Goal: Task Accomplishment & Management: Manage account settings

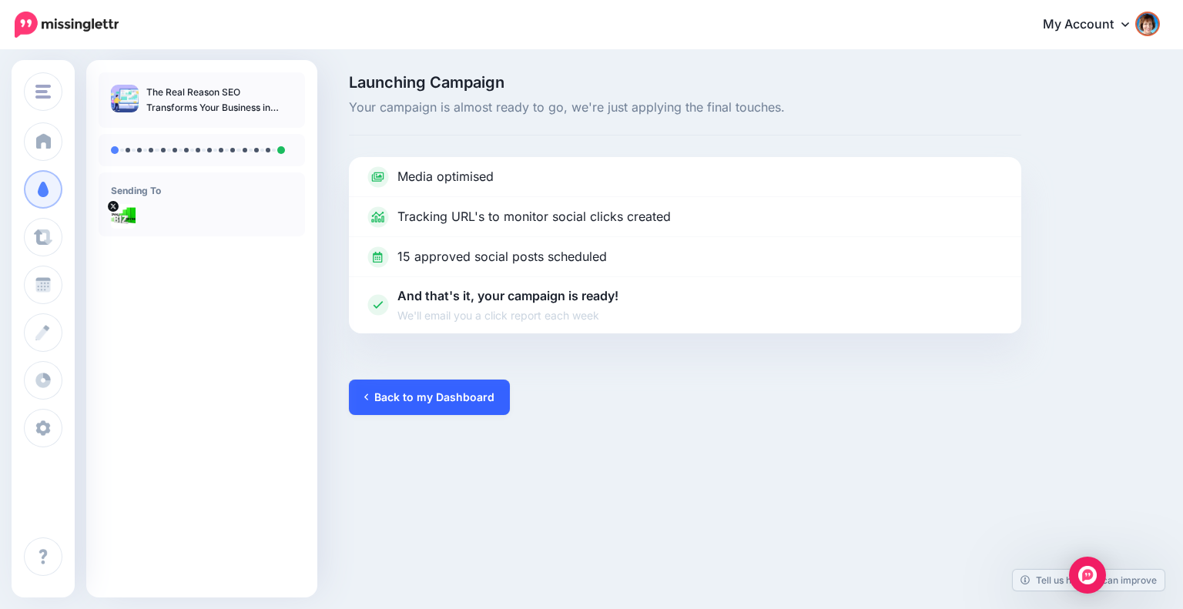
drag, startPoint x: 0, startPoint y: 0, endPoint x: 424, endPoint y: 397, distance: 580.8
click at [424, 397] on link "Back to my Dashboard" at bounding box center [429, 397] width 161 height 35
click at [467, 406] on link "Back to my Dashboard" at bounding box center [429, 397] width 161 height 35
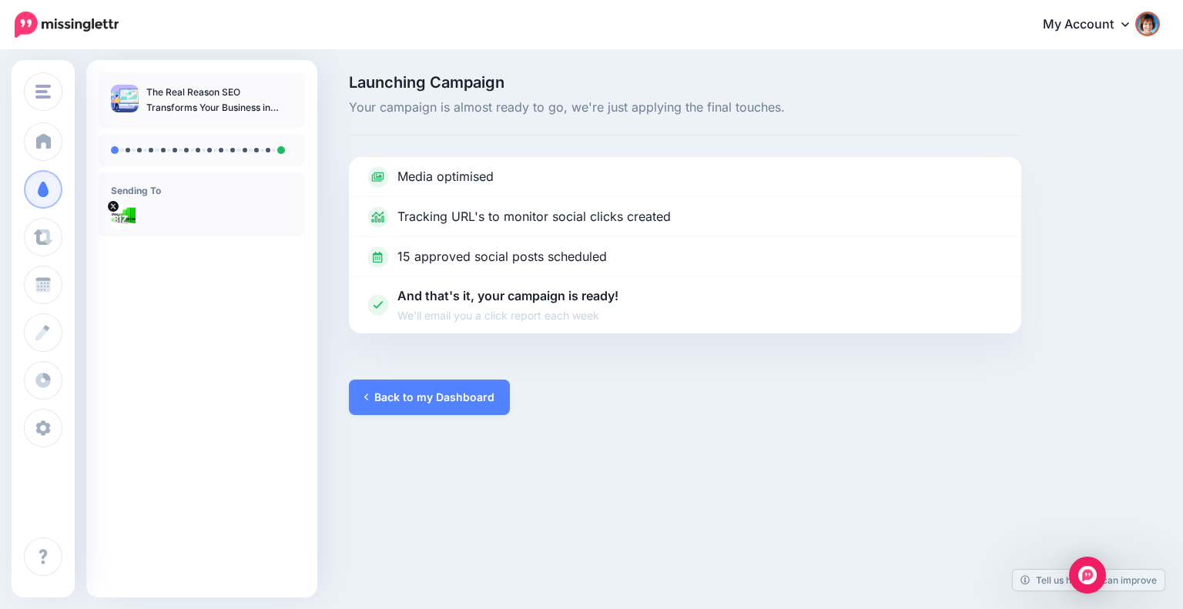
drag, startPoint x: 465, startPoint y: 406, endPoint x: 229, endPoint y: 215, distance: 303.3
click at [460, 401] on link "Back to my Dashboard" at bounding box center [429, 397] width 161 height 35
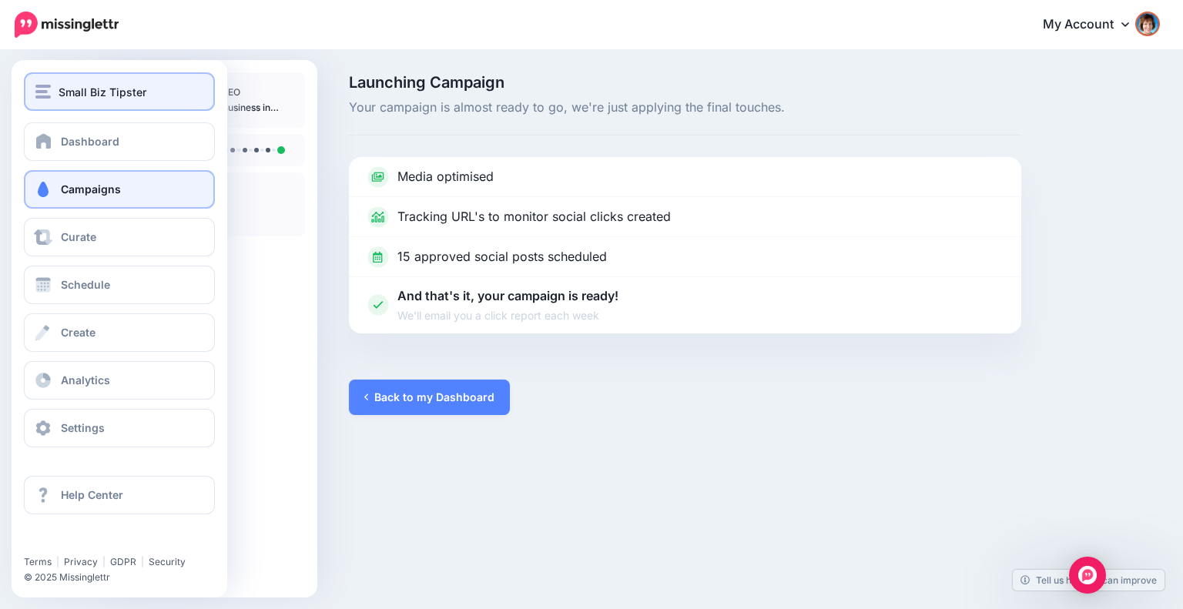
click at [56, 98] on div "Small Biz Tipster" at bounding box center [119, 92] width 168 height 18
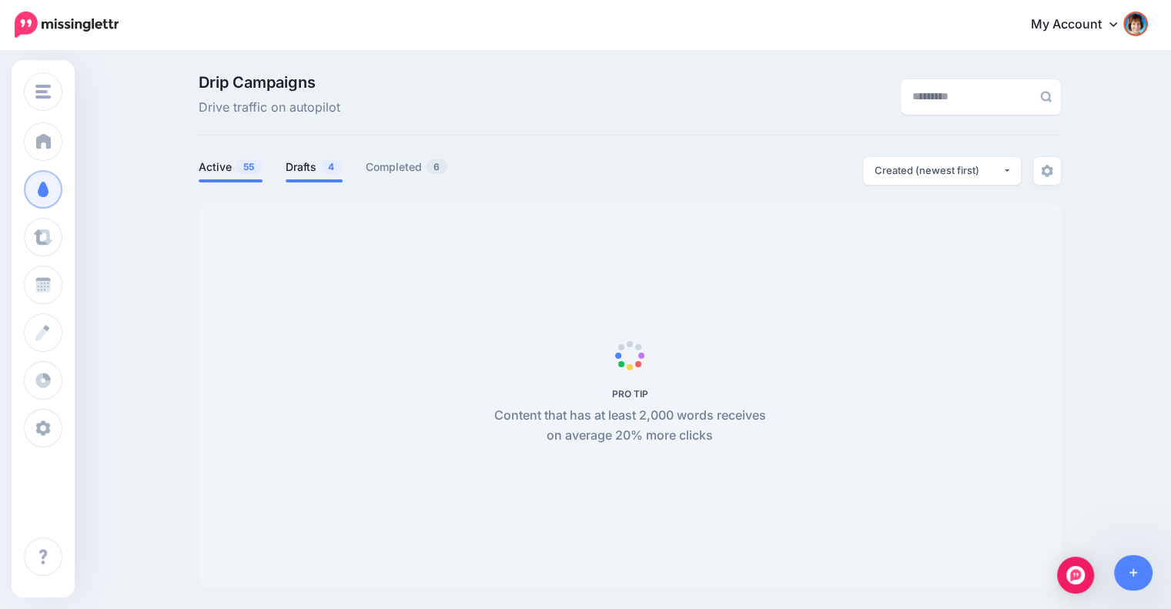
click at [300, 163] on link "Drafts 4" at bounding box center [314, 167] width 57 height 18
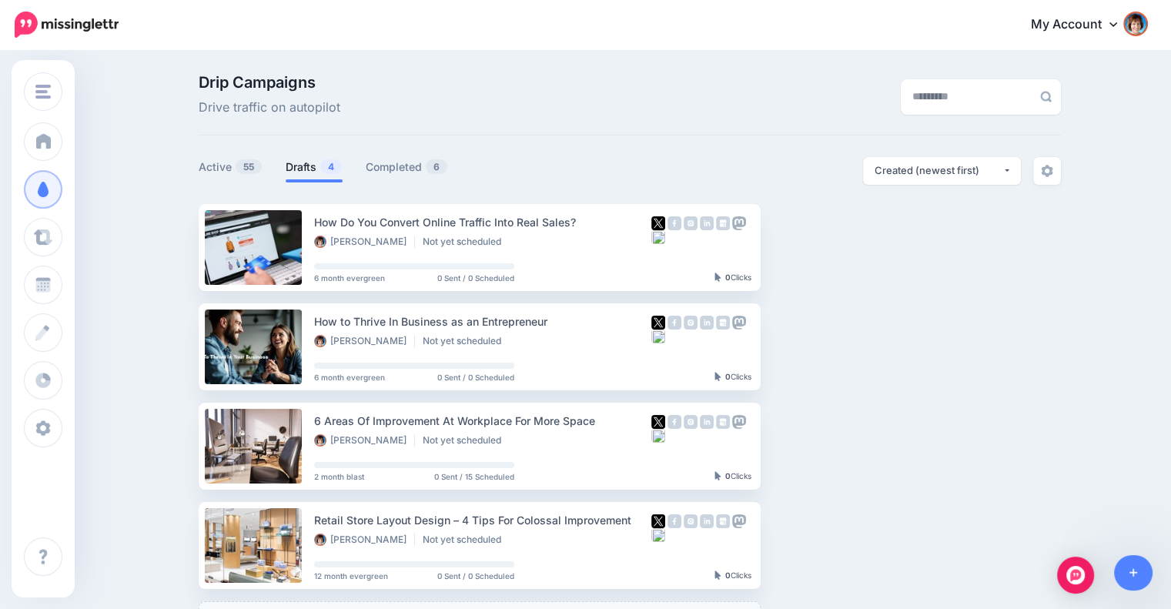
click at [308, 166] on link "Drafts 4" at bounding box center [314, 167] width 57 height 18
click at [843, 350] on link "Setup Campaign" at bounding box center [824, 347] width 105 height 28
click at [832, 350] on link "Setup Campaign" at bounding box center [824, 347] width 105 height 28
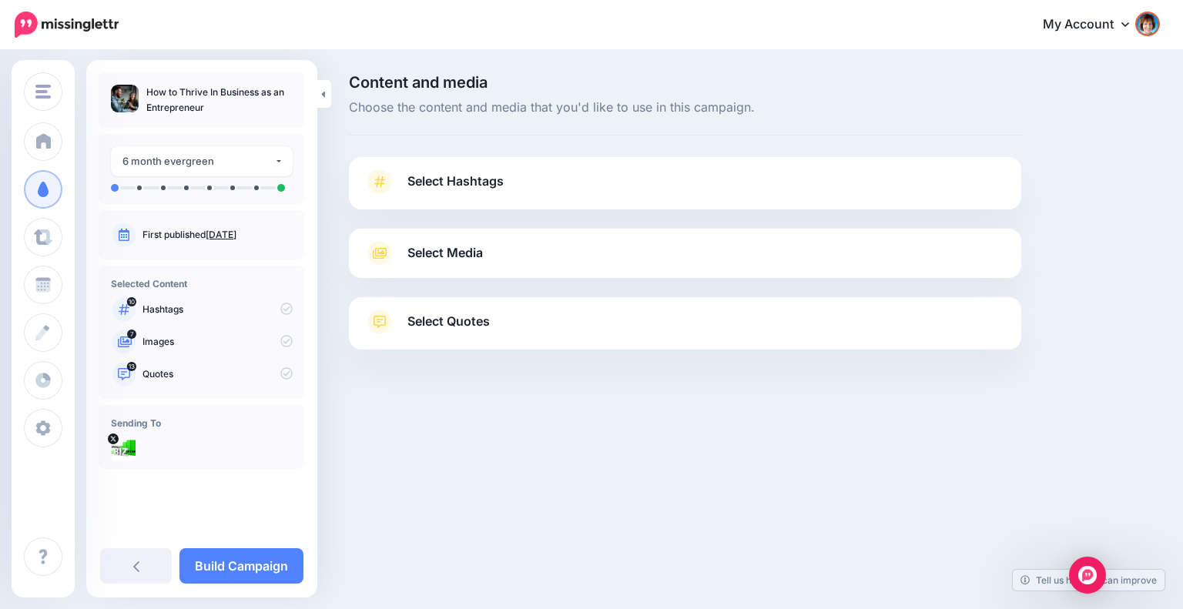
click at [453, 178] on span "Select Hashtags" at bounding box center [455, 181] width 96 height 21
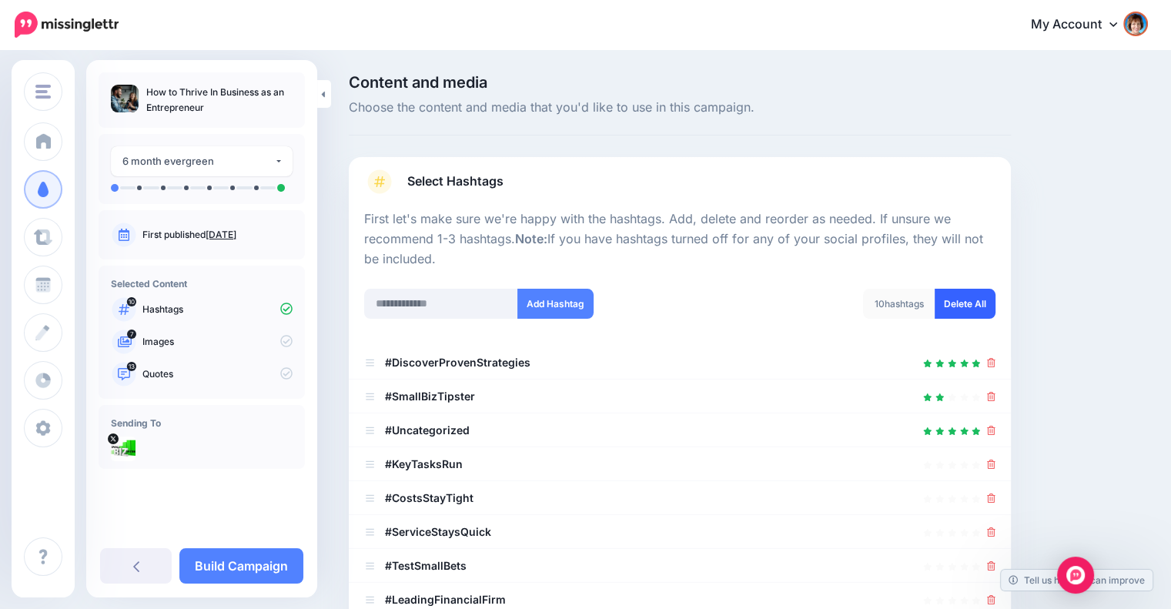
click at [970, 307] on link "Delete All" at bounding box center [965, 304] width 61 height 30
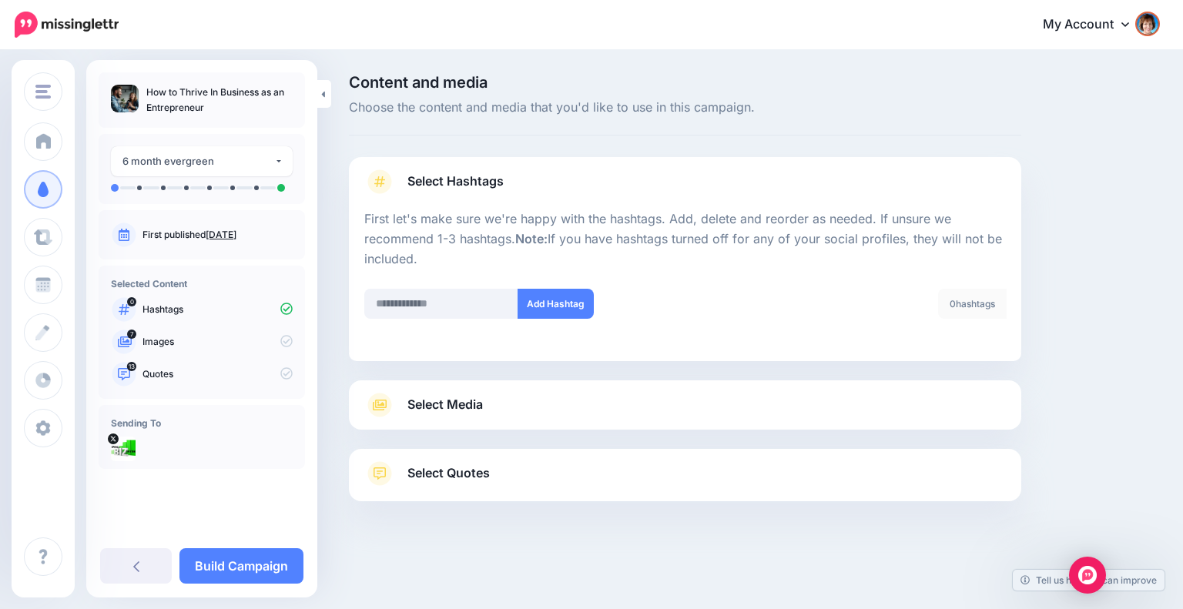
click at [568, 407] on link "Select Media" at bounding box center [685, 405] width 642 height 25
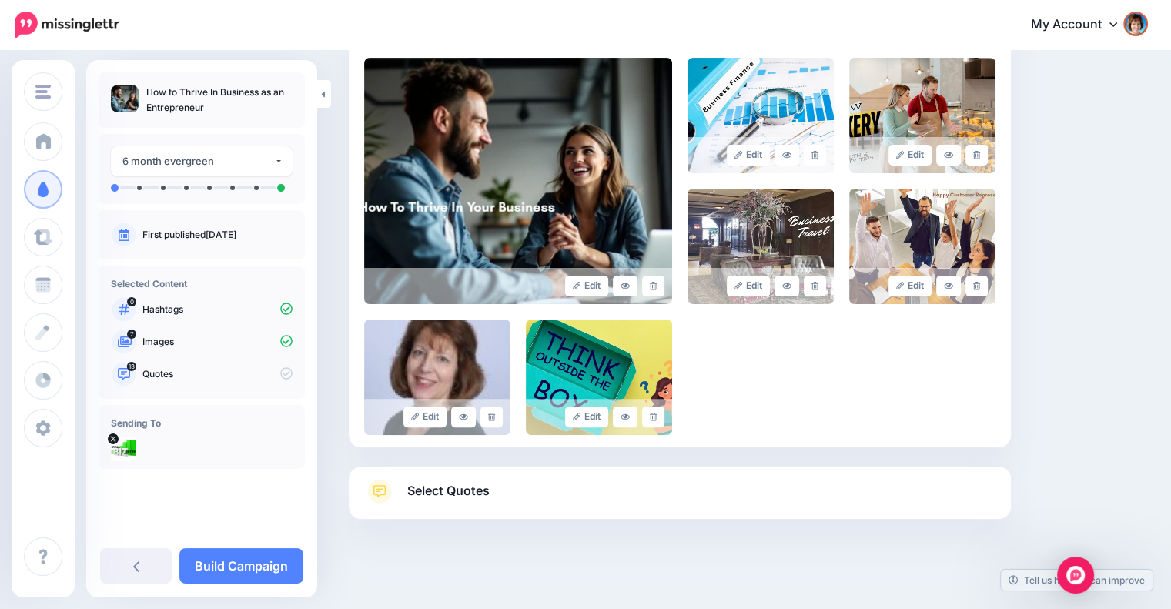
scroll to position [353, 0]
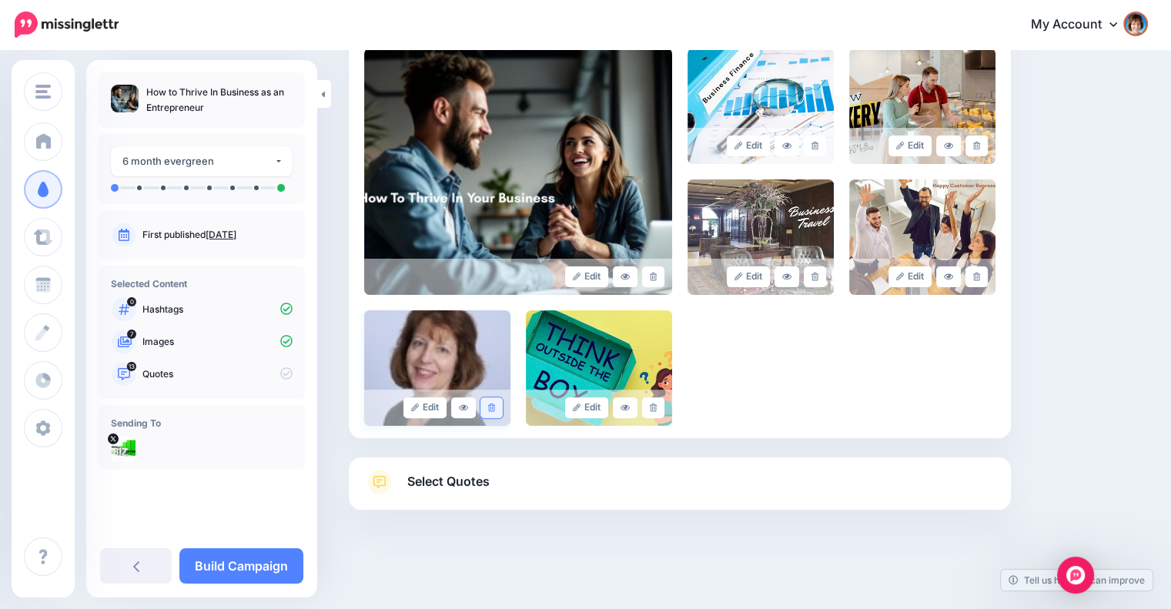
click at [494, 400] on link at bounding box center [492, 407] width 22 height 21
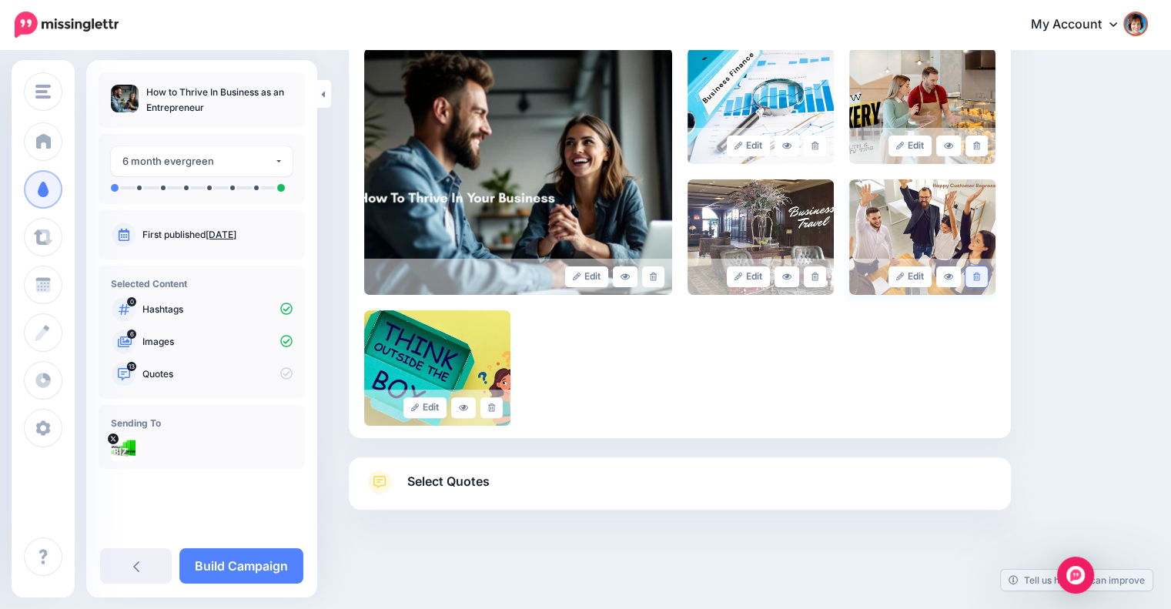
click at [984, 270] on link at bounding box center [977, 276] width 22 height 21
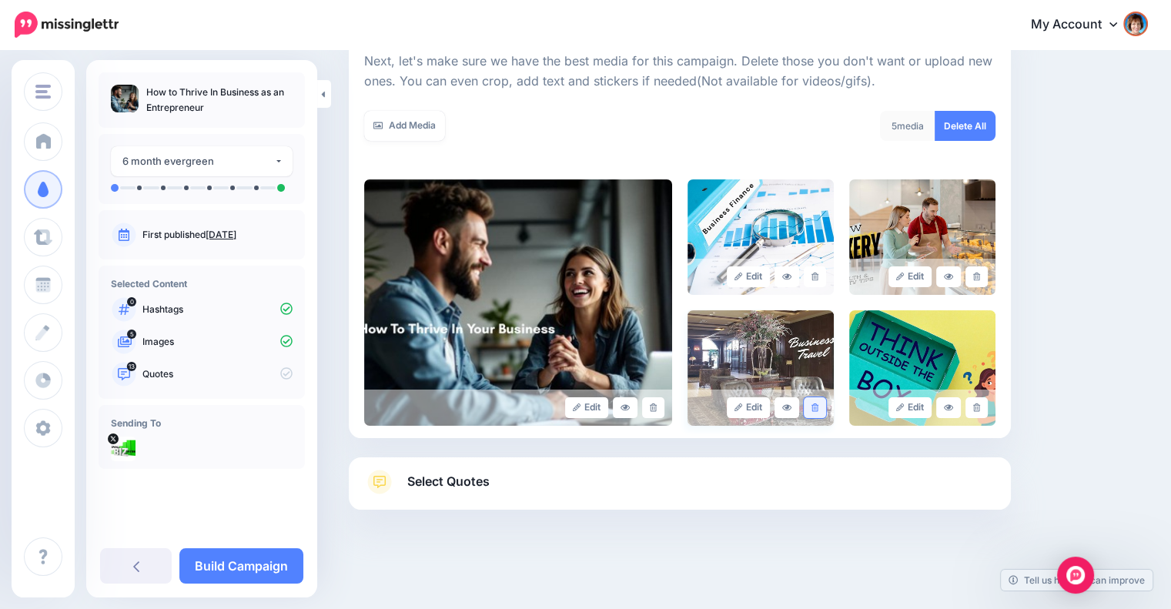
click at [819, 405] on icon at bounding box center [815, 408] width 7 height 8
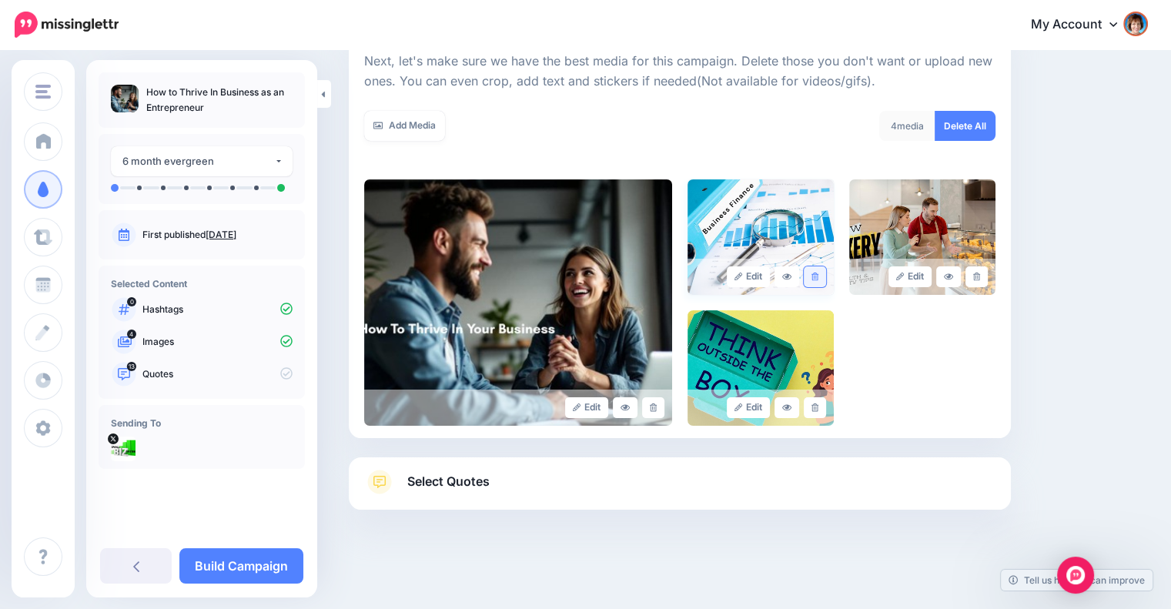
click at [819, 273] on icon at bounding box center [815, 277] width 7 height 8
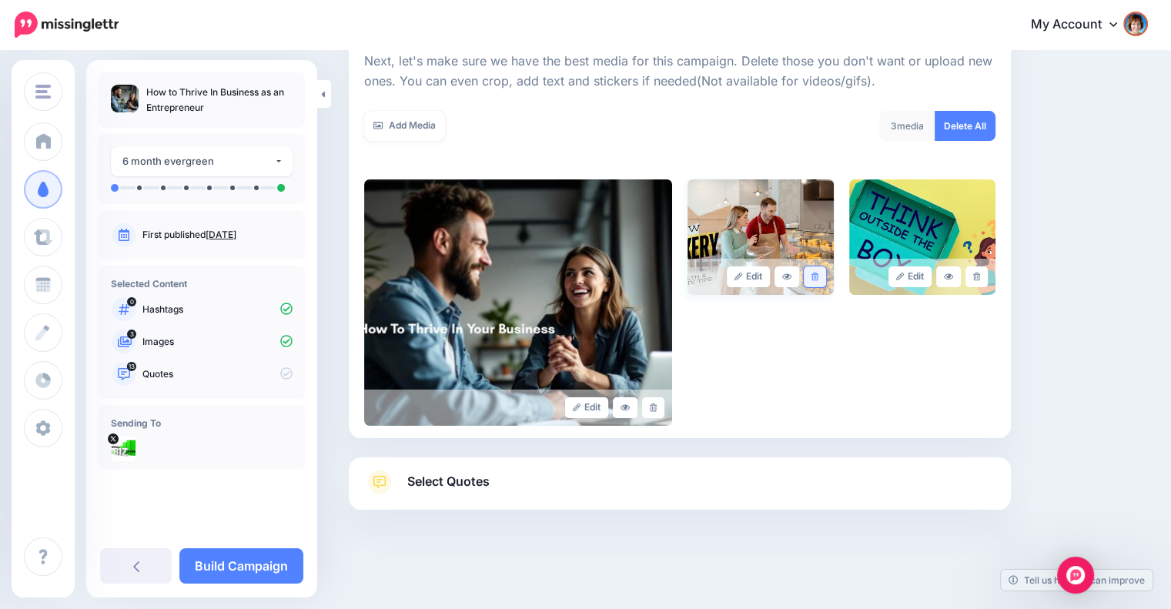
click at [819, 277] on icon at bounding box center [815, 277] width 7 height 8
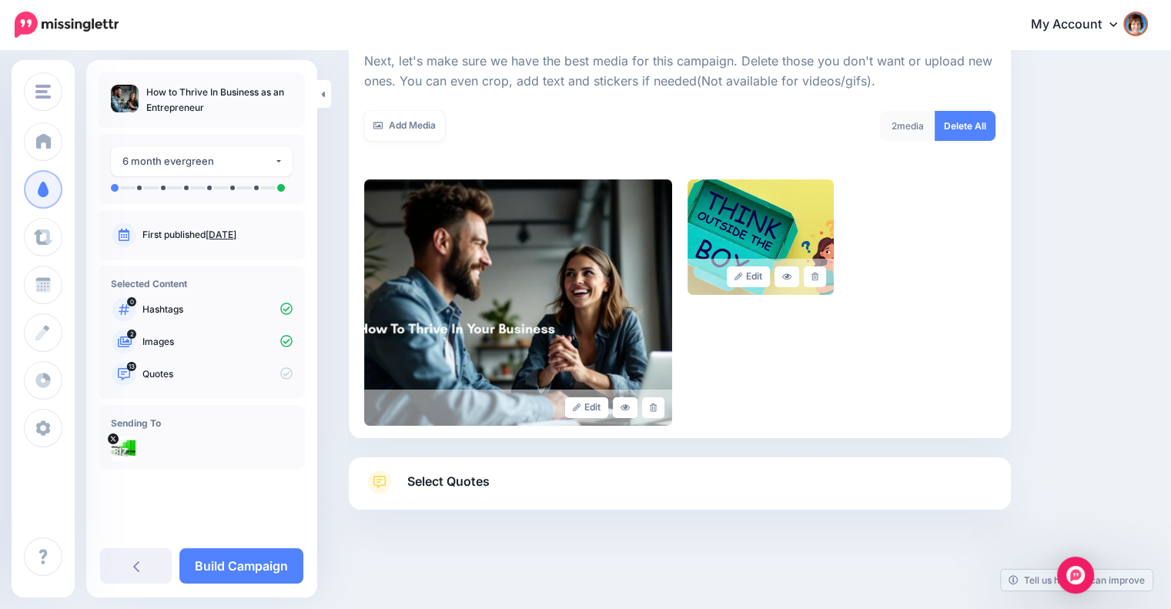
click at [732, 484] on link "Select Quotes" at bounding box center [679, 490] width 631 height 40
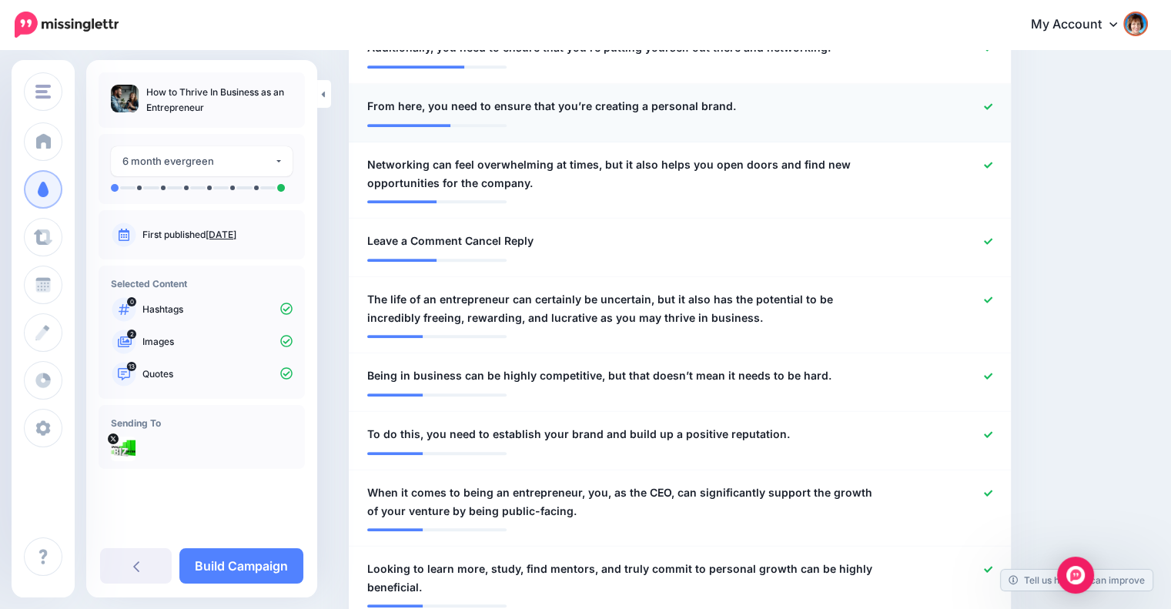
scroll to position [735, 0]
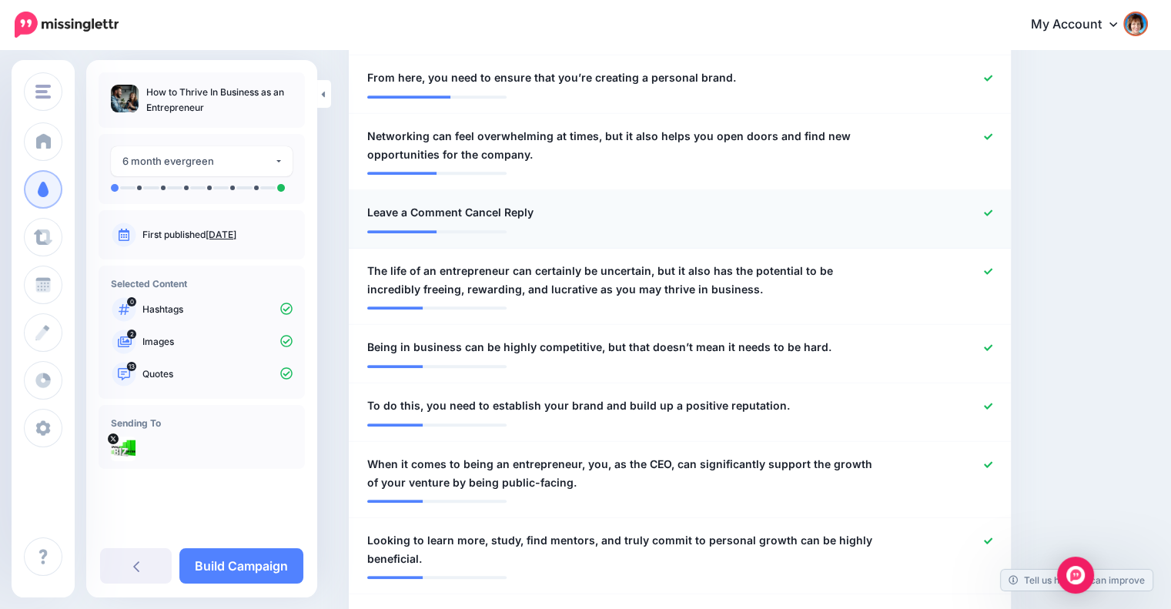
click at [1004, 209] on div at bounding box center [950, 212] width 108 height 19
click at [993, 212] on icon at bounding box center [988, 212] width 8 height 6
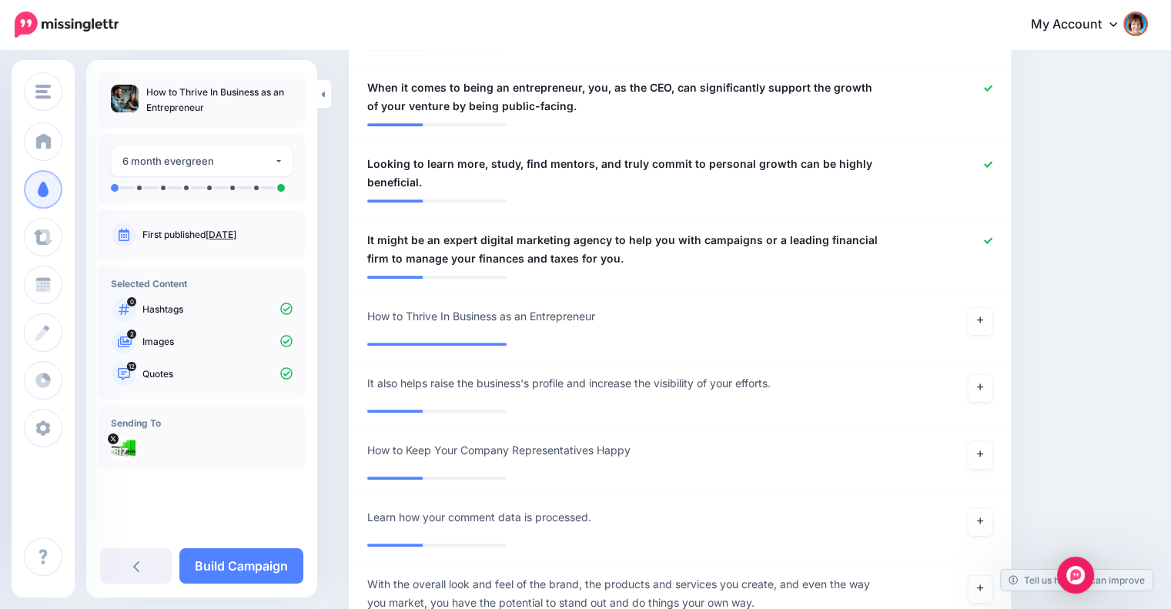
scroll to position [1248, 0]
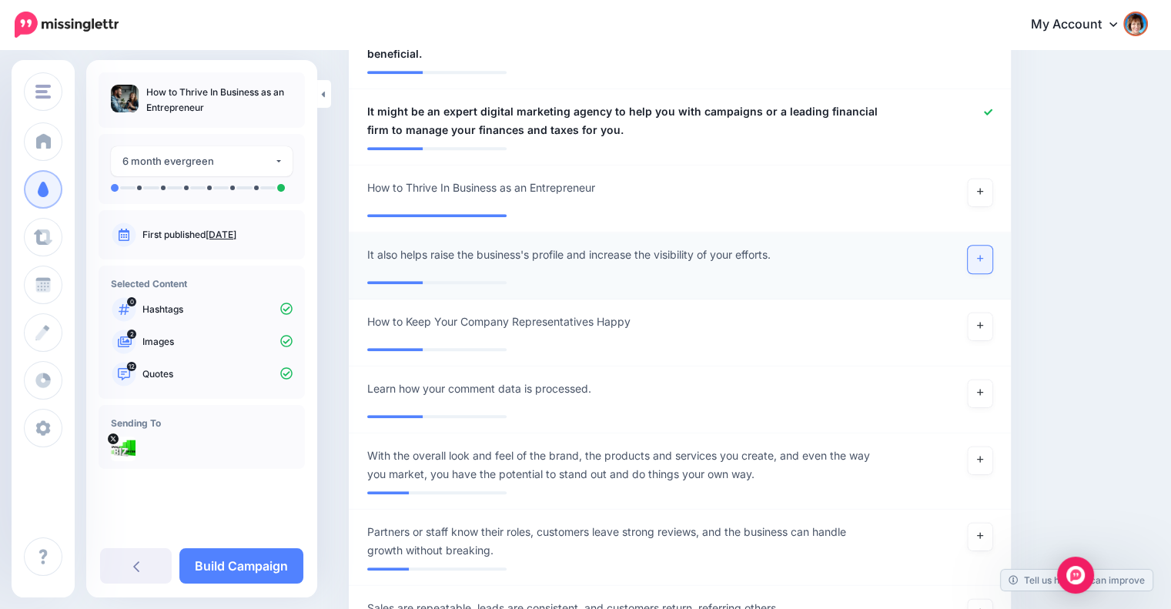
click at [986, 252] on link at bounding box center [980, 260] width 25 height 28
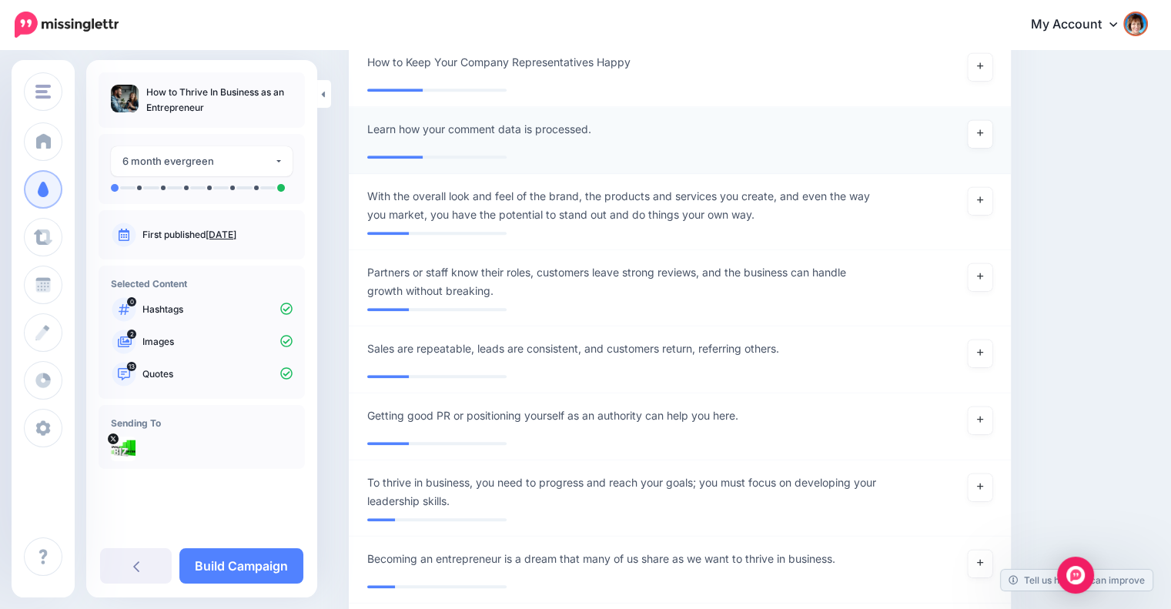
scroll to position [1505, 0]
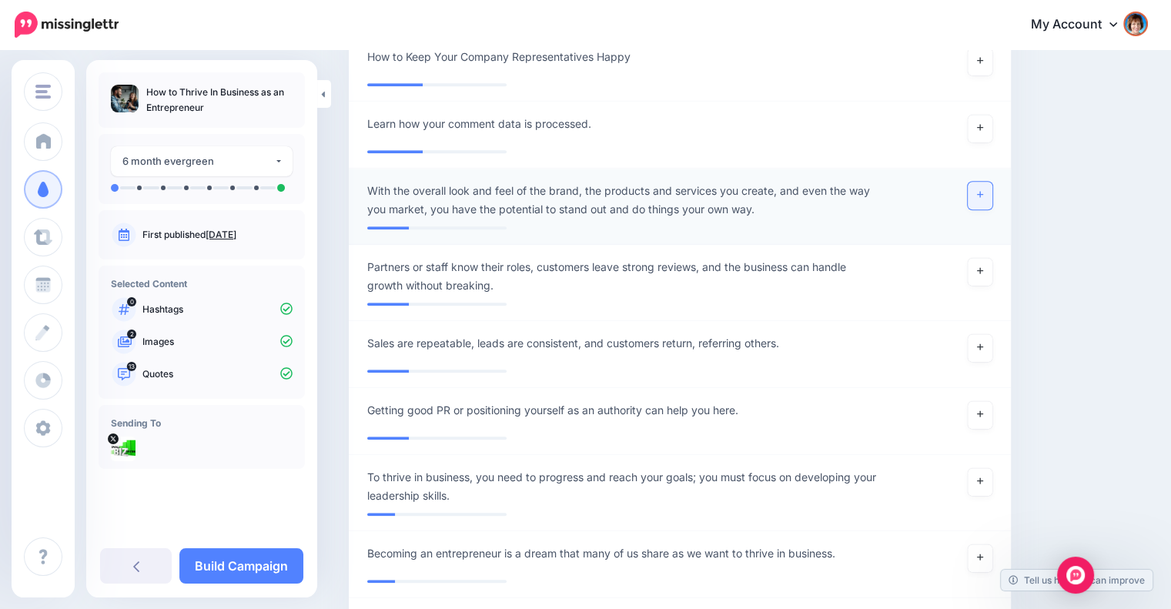
click at [990, 198] on link at bounding box center [980, 196] width 25 height 28
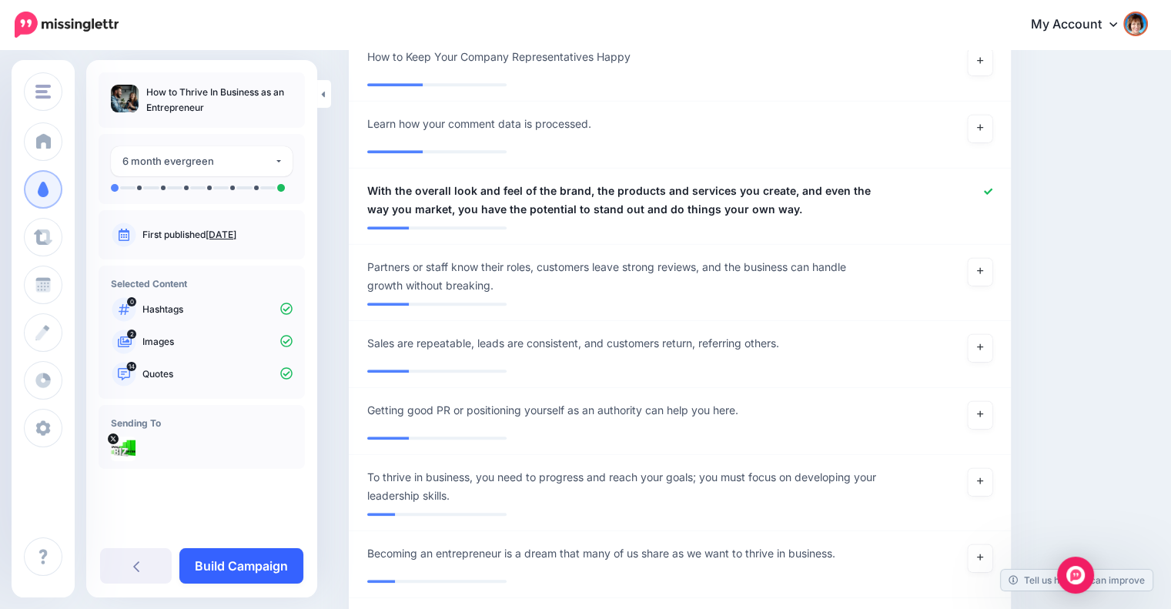
click at [257, 563] on link "Build Campaign" at bounding box center [241, 565] width 124 height 35
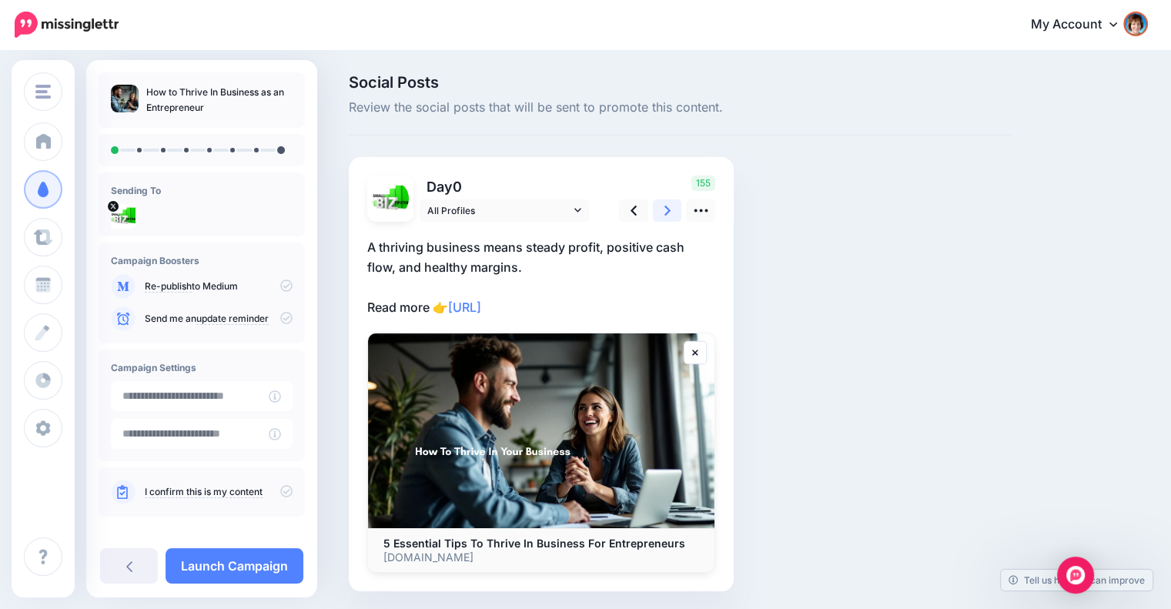
click at [665, 206] on icon at bounding box center [668, 211] width 6 height 16
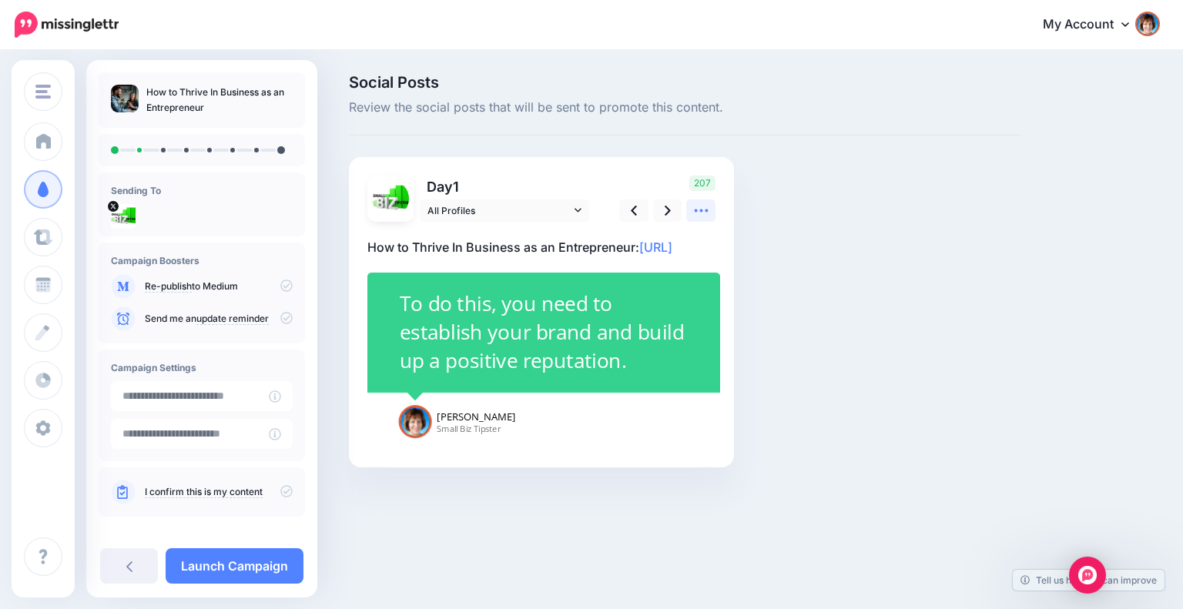
click at [699, 210] on icon at bounding box center [701, 210] width 14 height 3
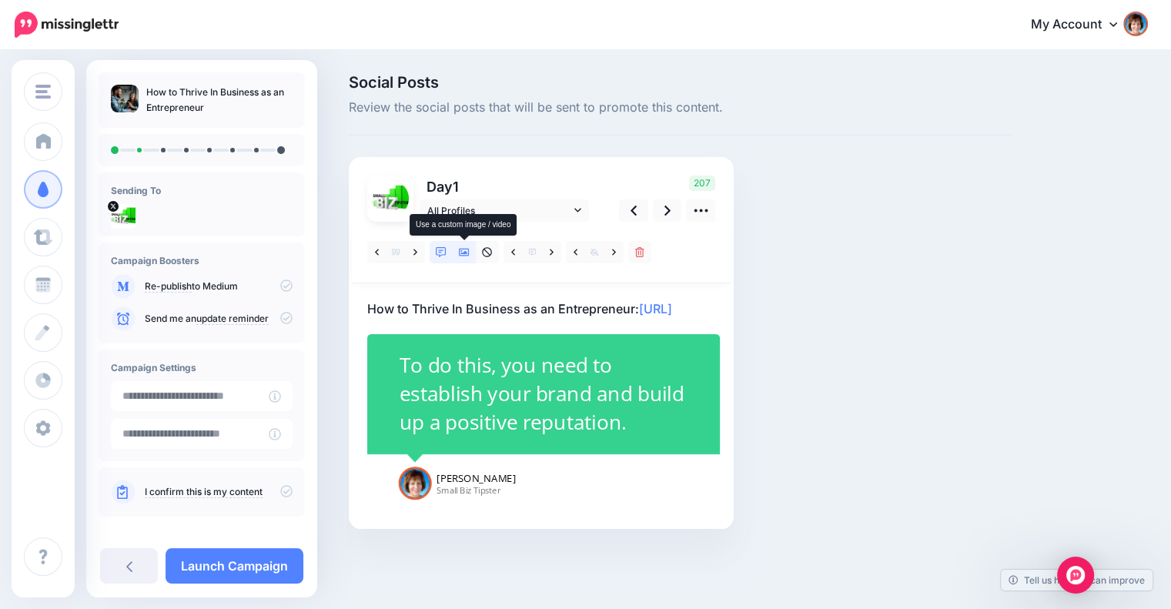
click at [456, 250] on link at bounding box center [464, 252] width 23 height 22
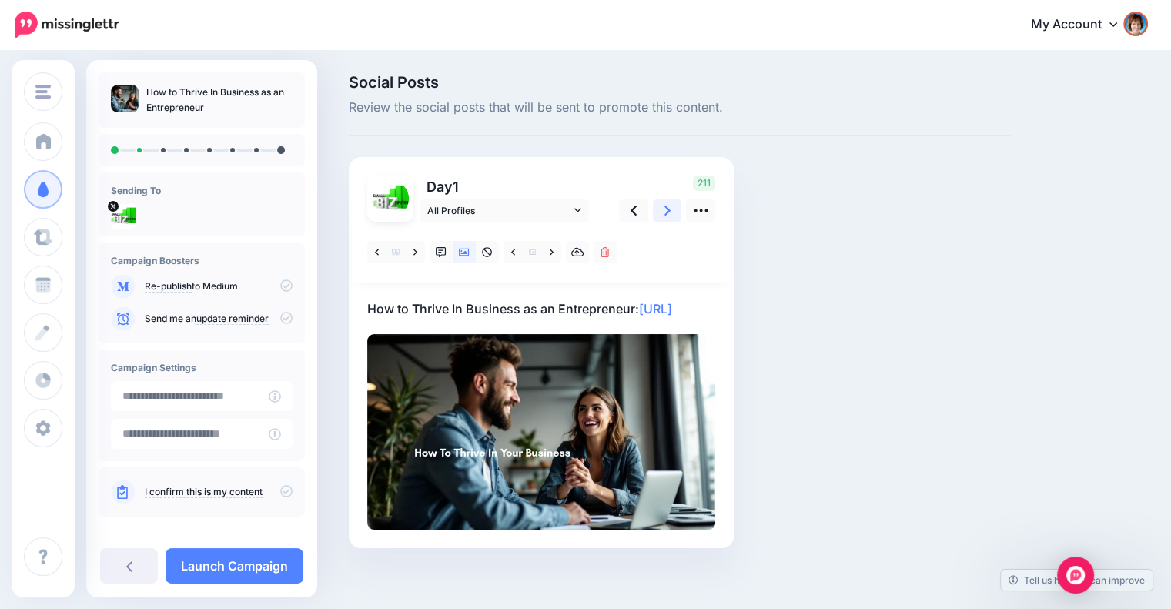
click at [670, 216] on icon at bounding box center [668, 211] width 6 height 16
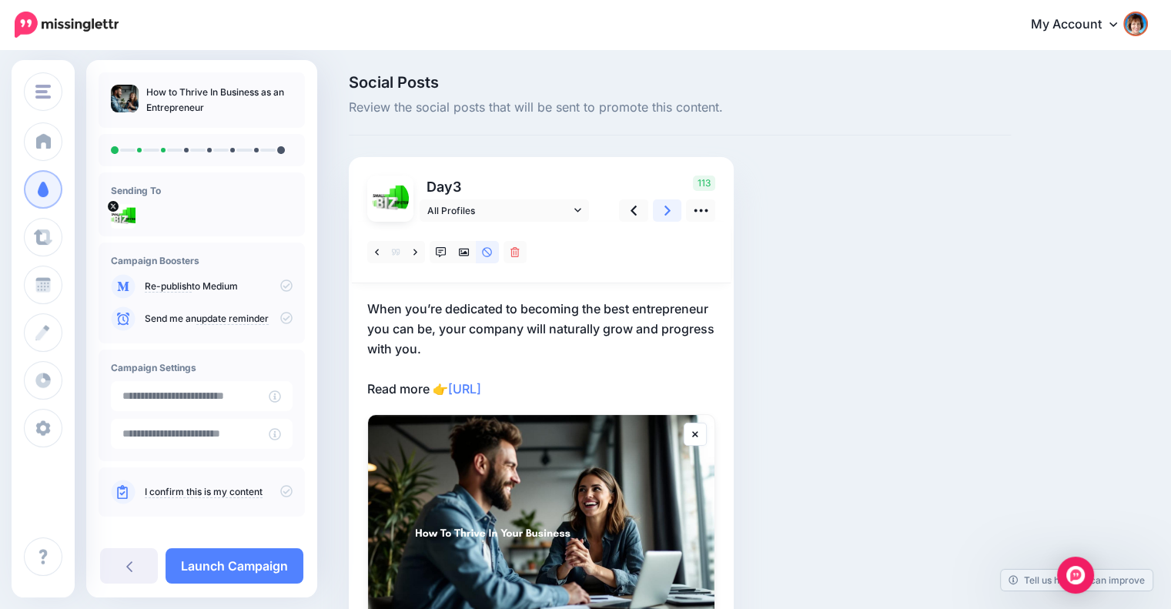
click at [662, 212] on link at bounding box center [667, 210] width 29 height 22
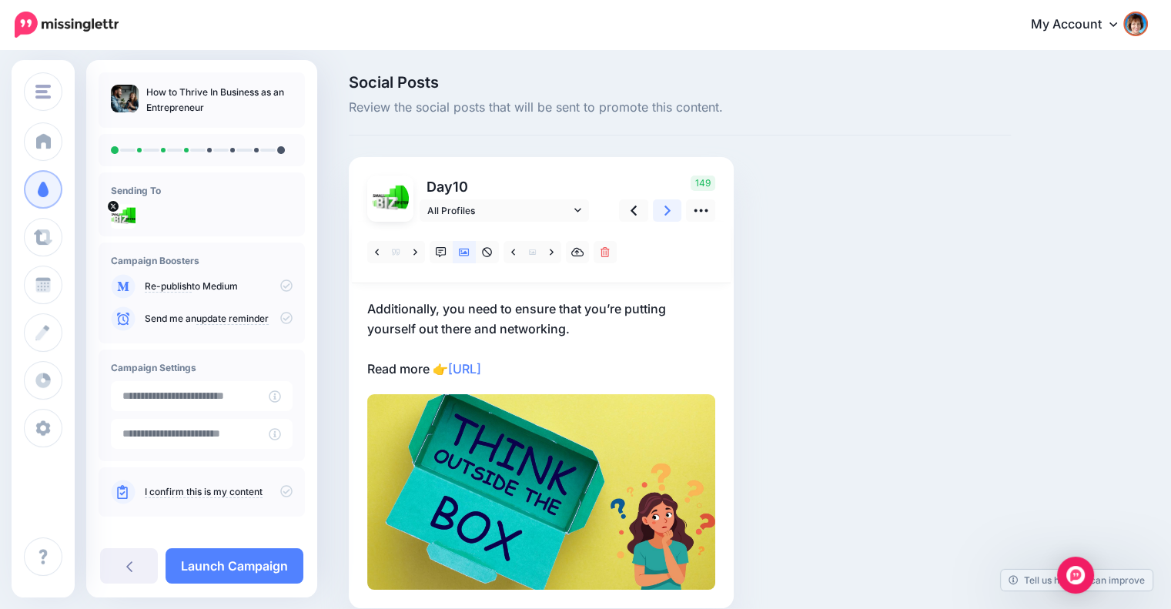
click at [662, 213] on link at bounding box center [667, 210] width 29 height 22
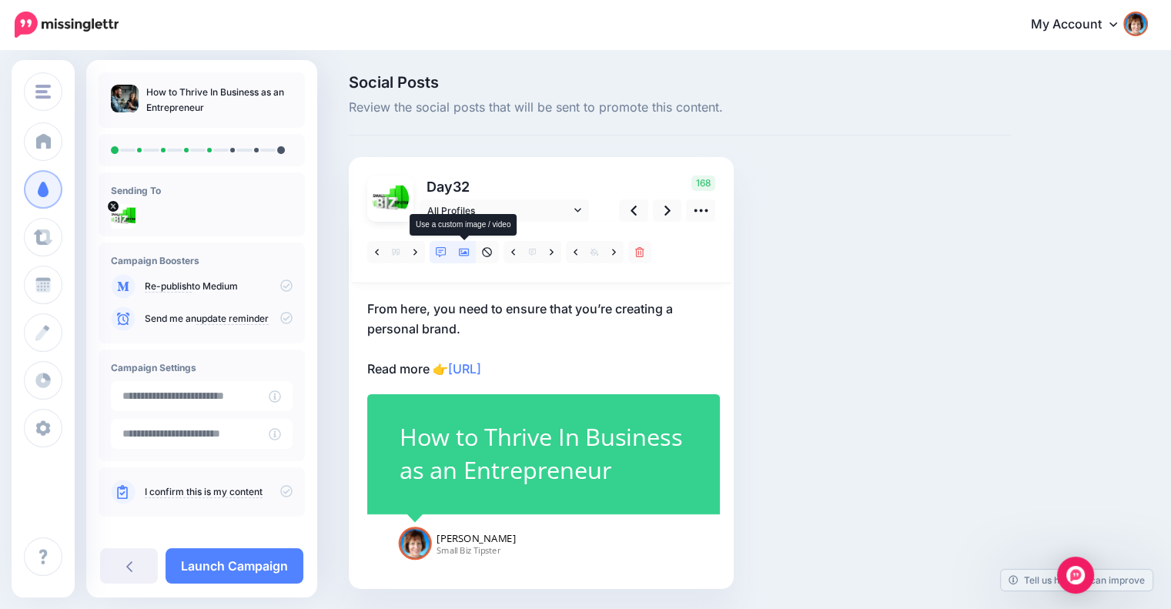
click at [464, 247] on icon at bounding box center [464, 252] width 11 height 11
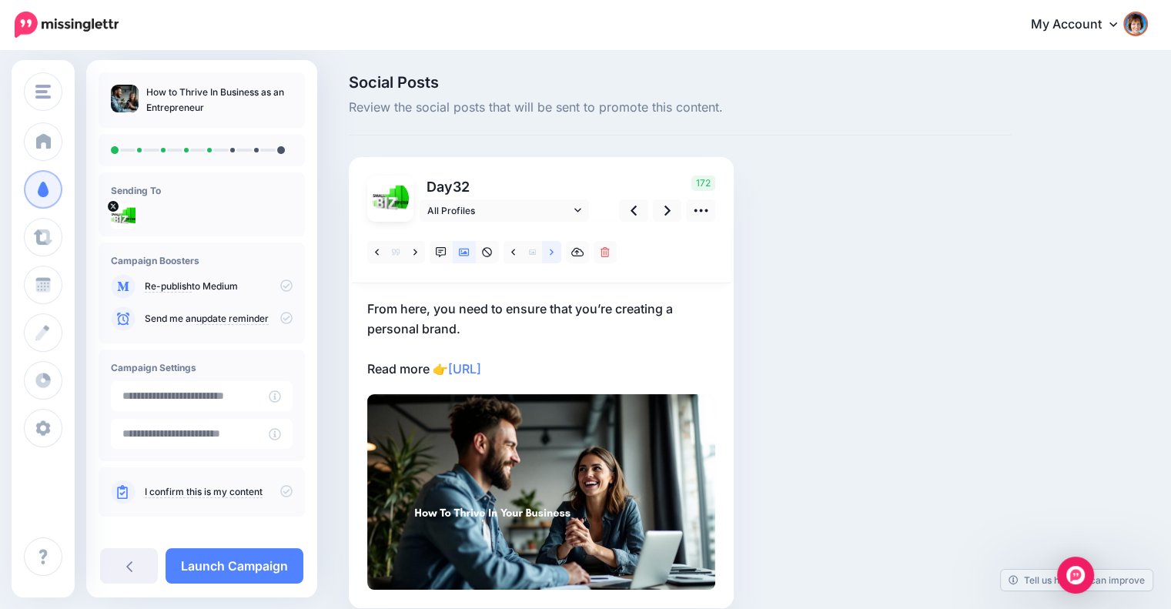
click at [548, 249] on link at bounding box center [551, 252] width 19 height 22
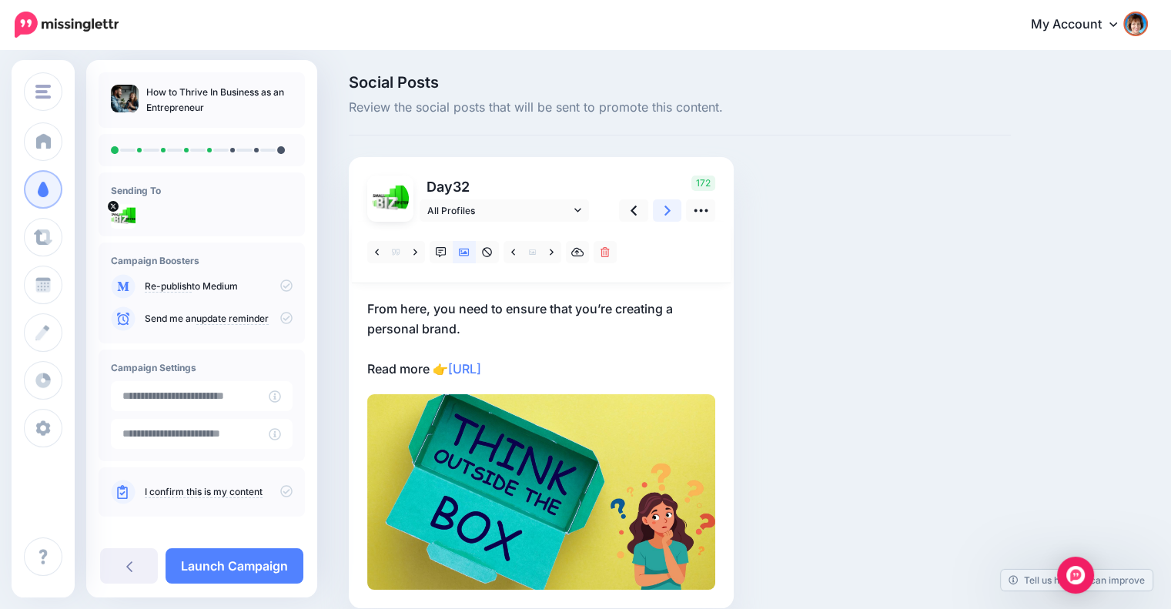
click at [668, 215] on icon at bounding box center [668, 211] width 6 height 16
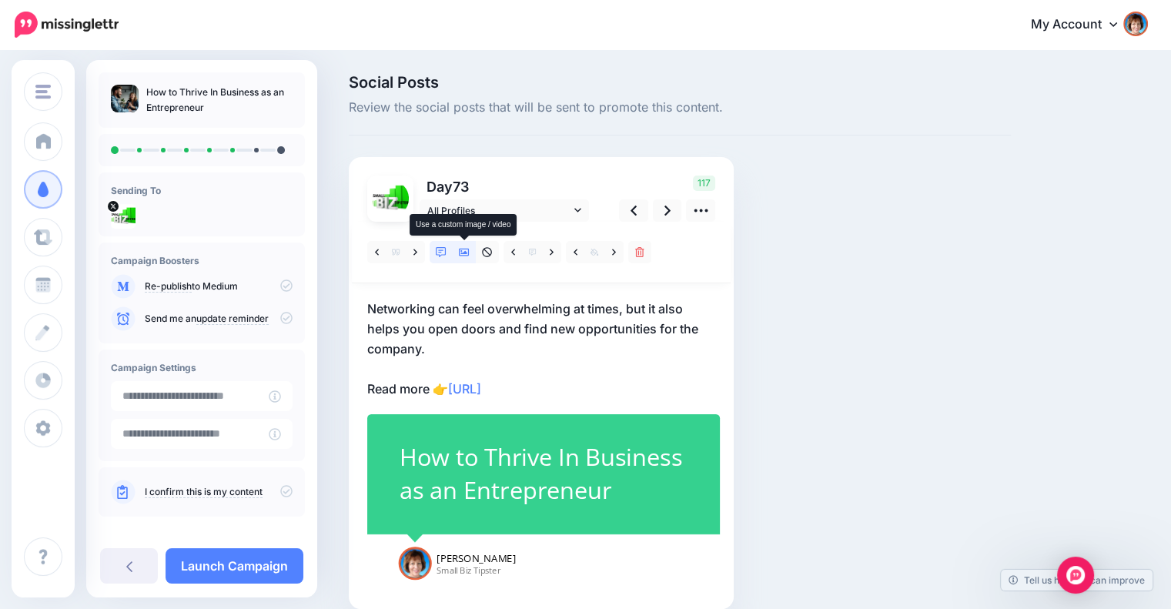
click at [467, 249] on icon at bounding box center [464, 253] width 11 height 8
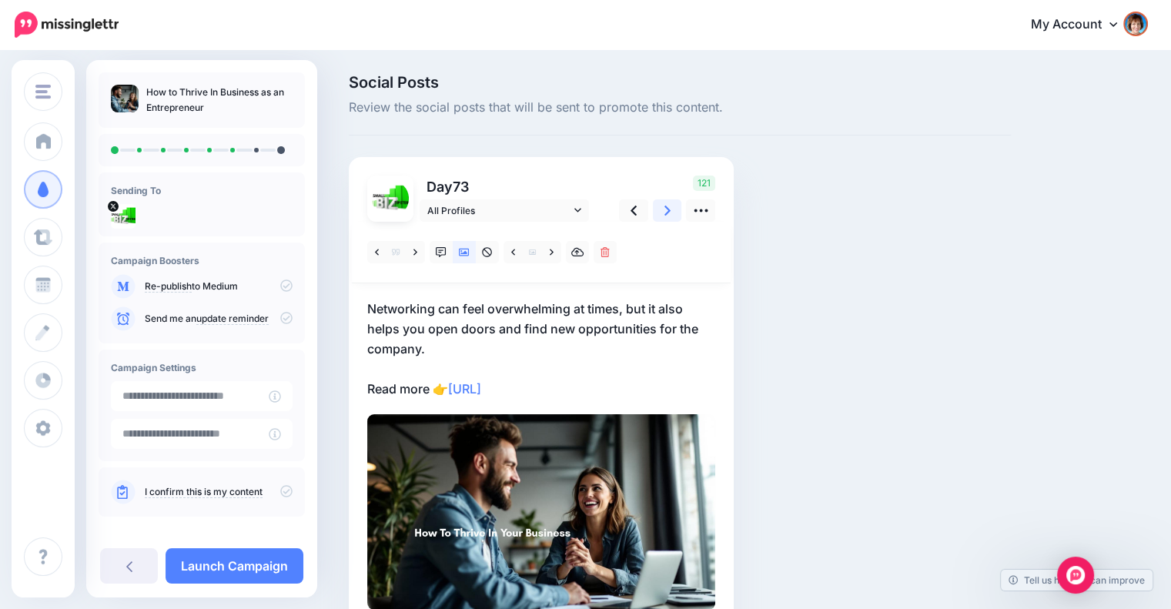
click at [662, 212] on link at bounding box center [667, 210] width 29 height 22
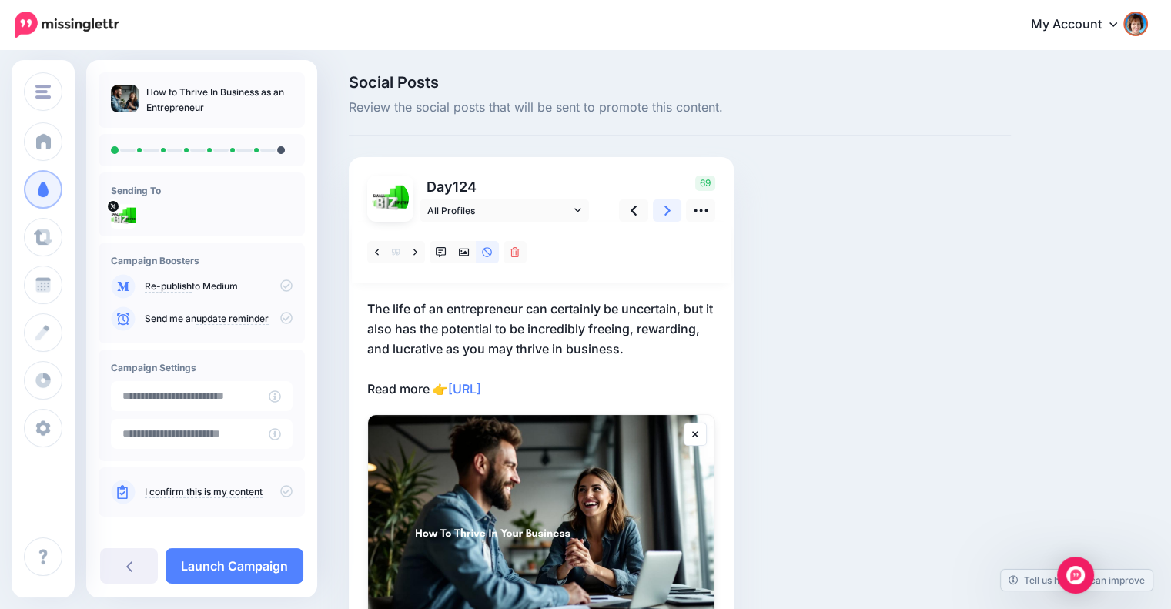
click at [662, 212] on link at bounding box center [667, 210] width 29 height 22
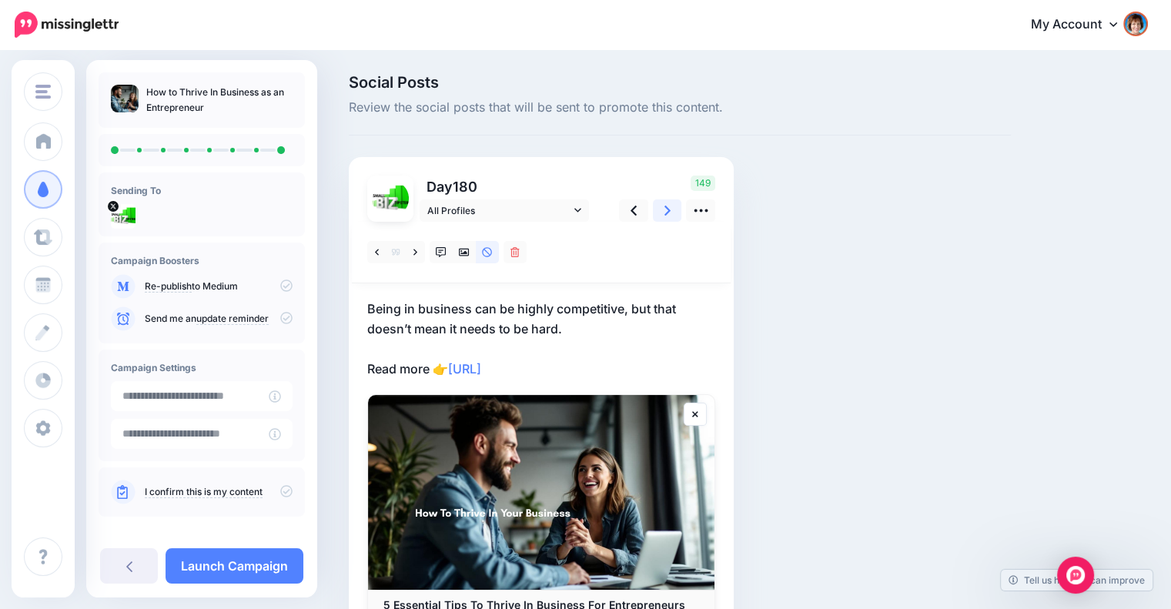
click at [662, 212] on link at bounding box center [667, 210] width 29 height 22
click at [262, 557] on link "Launch Campaign" at bounding box center [235, 565] width 138 height 35
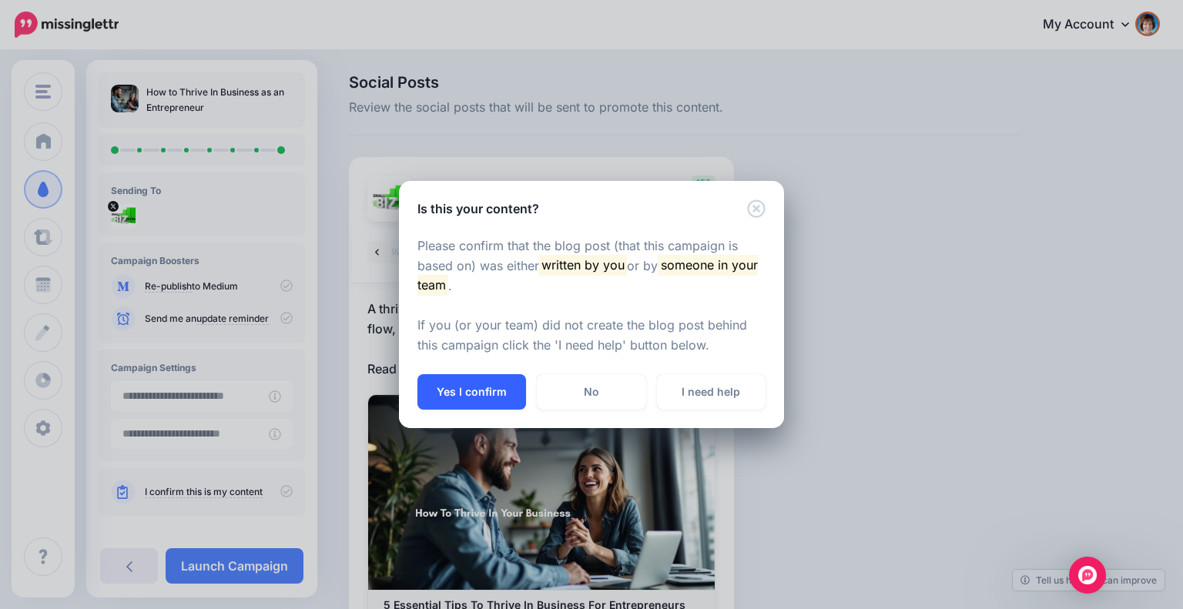
click at [446, 387] on button "Yes I confirm" at bounding box center [471, 391] width 109 height 35
